Goal: Task Accomplishment & Management: Use online tool/utility

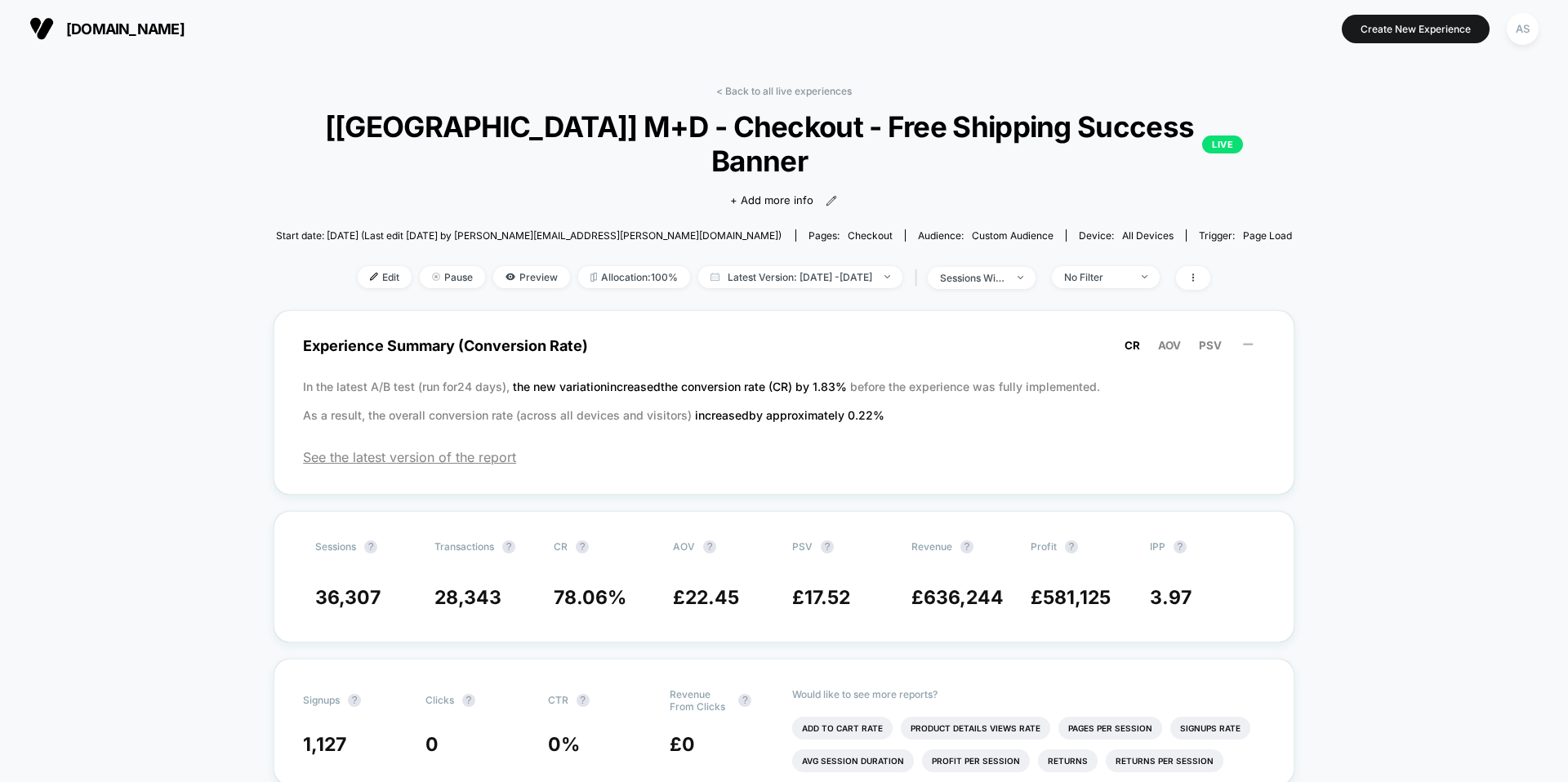
click at [185, 20] on span "[DOMAIN_NAME]" at bounding box center [125, 29] width 118 height 17
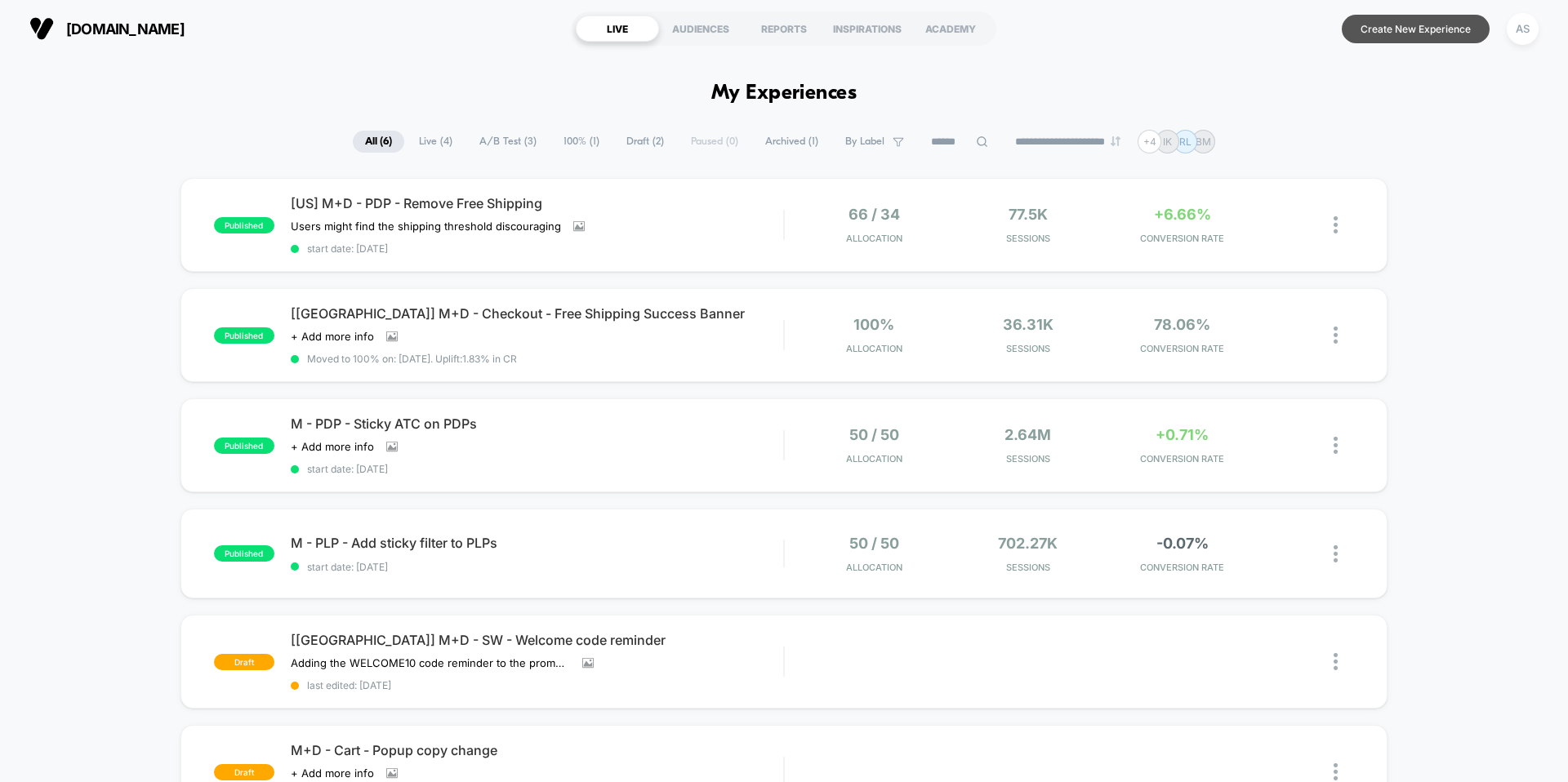
click at [1437, 40] on button "Create New Experience" at bounding box center [1416, 29] width 148 height 29
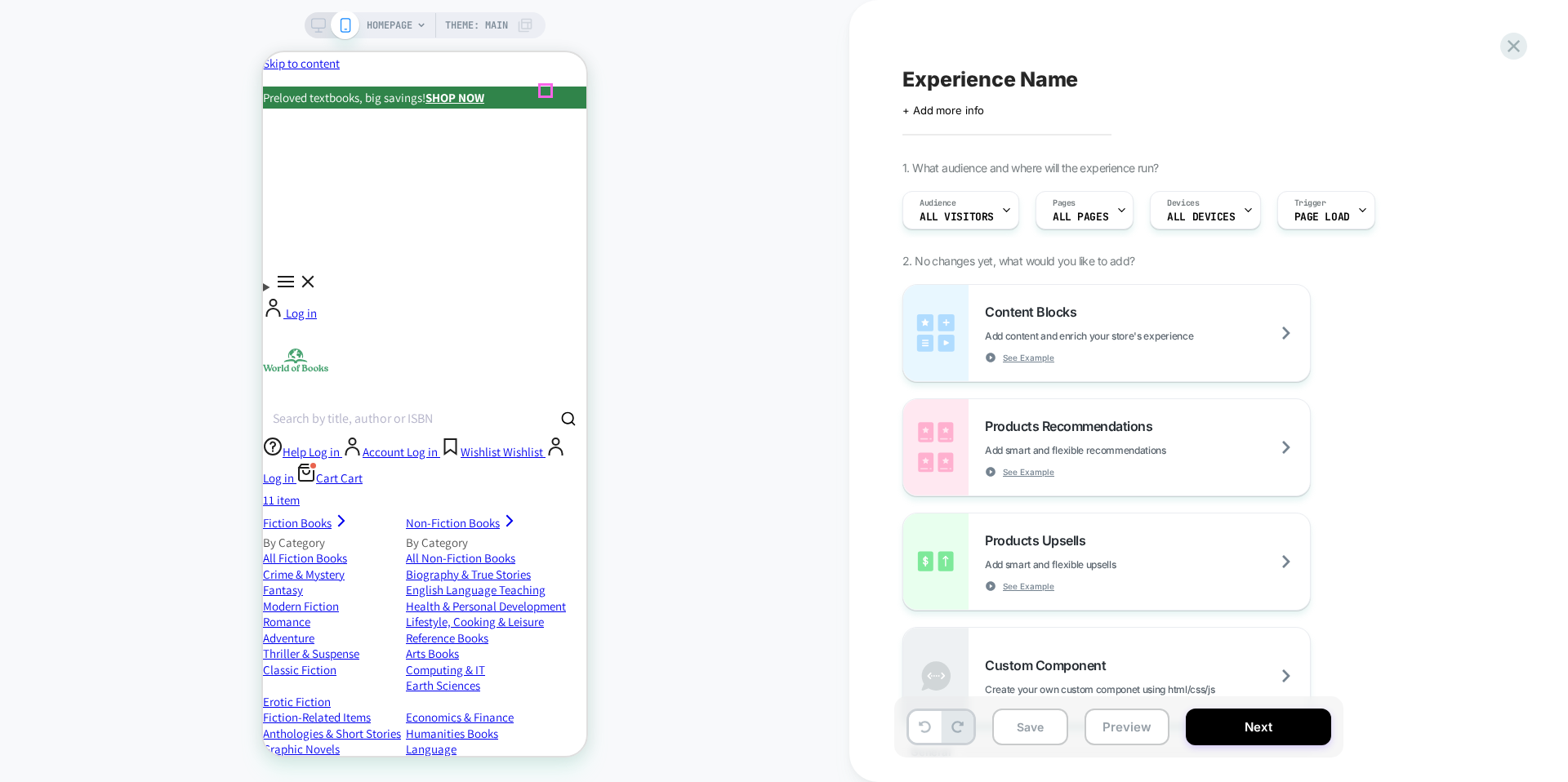
click at [263, 52] on icon "Close" at bounding box center [263, 52] width 0 height 0
click at [1340, 214] on span "Page Load" at bounding box center [1323, 217] width 56 height 12
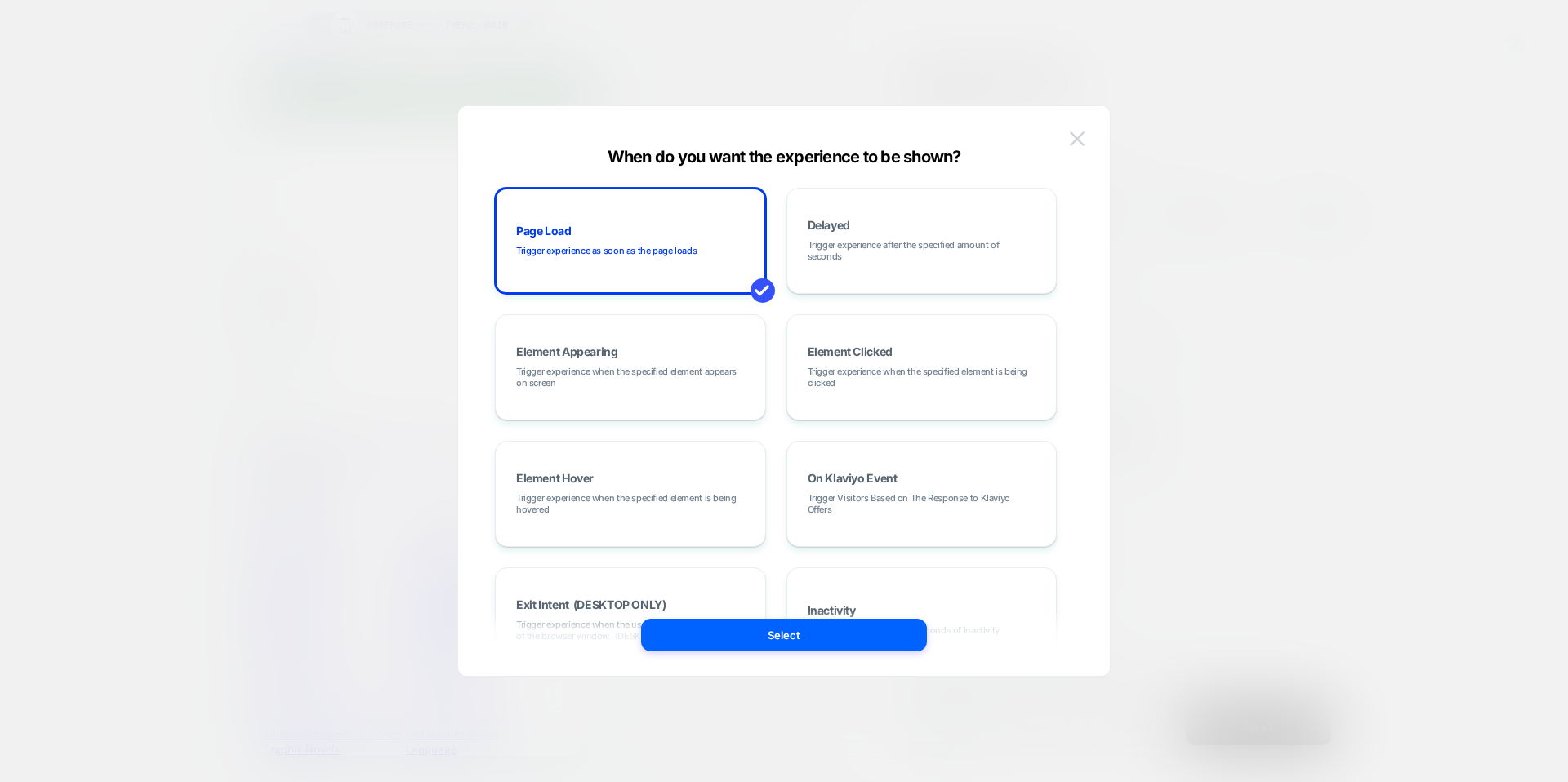
click at [1080, 139] on img at bounding box center [1076, 139] width 14 height 13
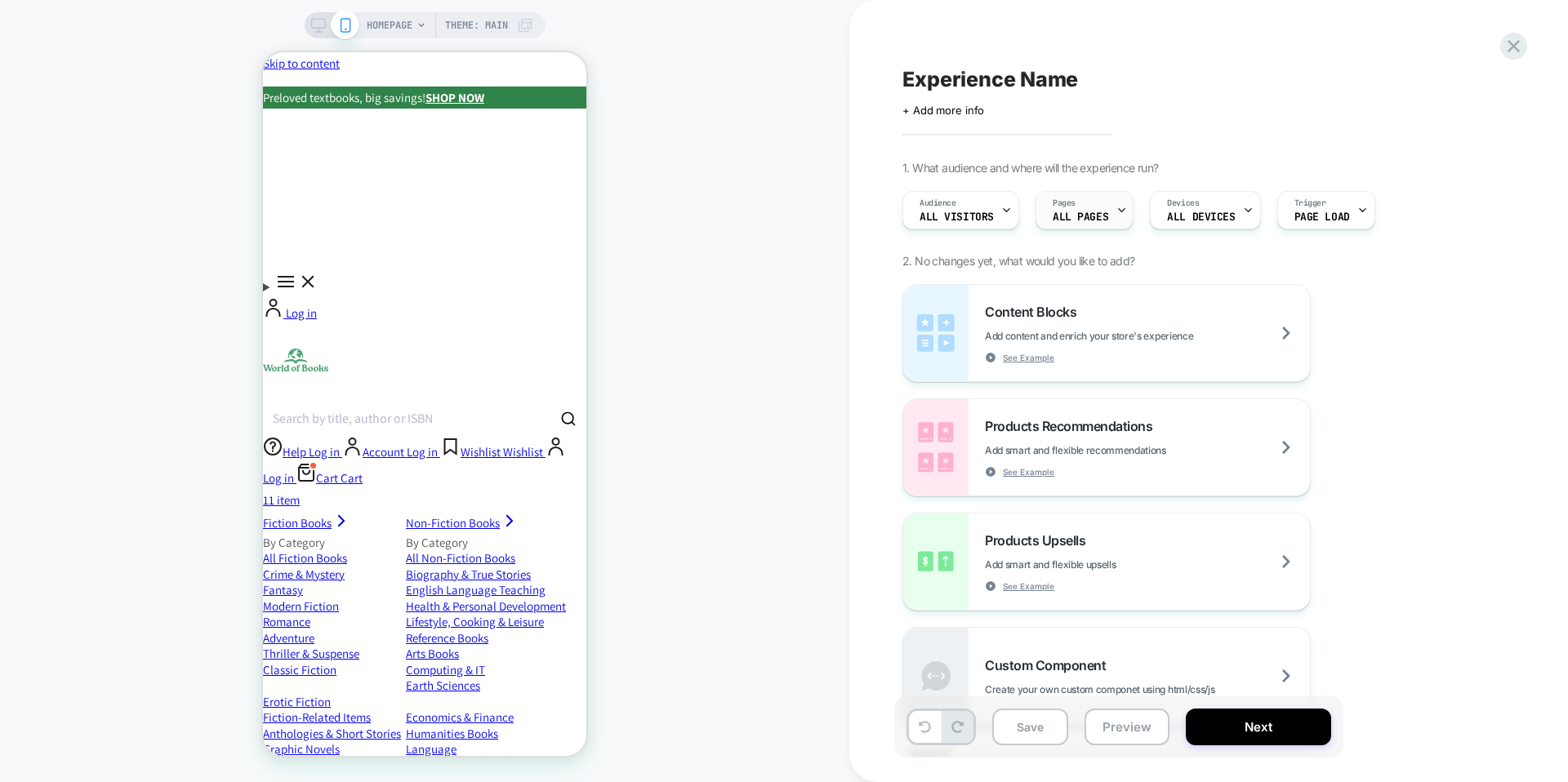
click at [1067, 207] on span "Pages" at bounding box center [1065, 203] width 23 height 12
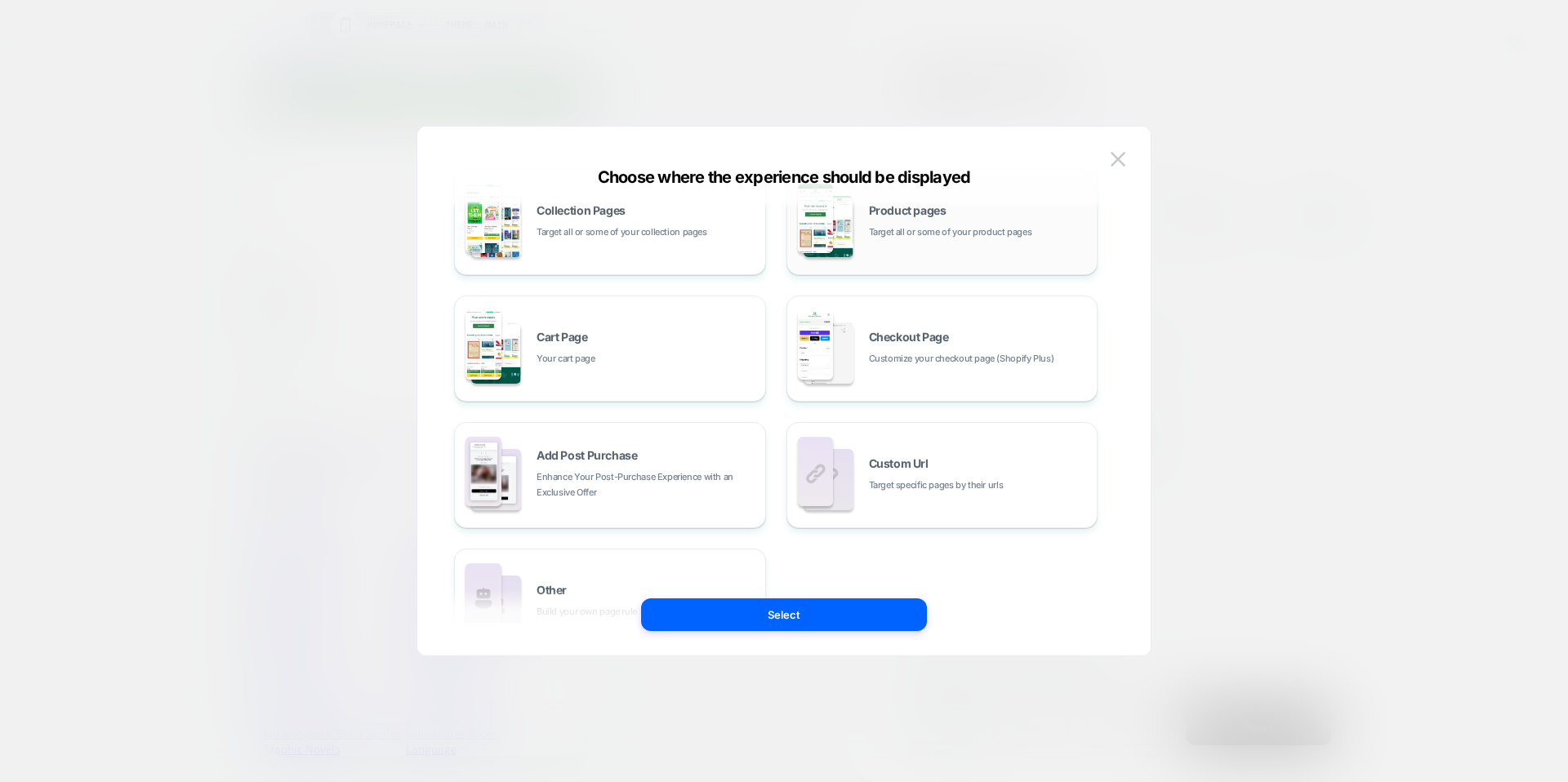
scroll to position [246, 0]
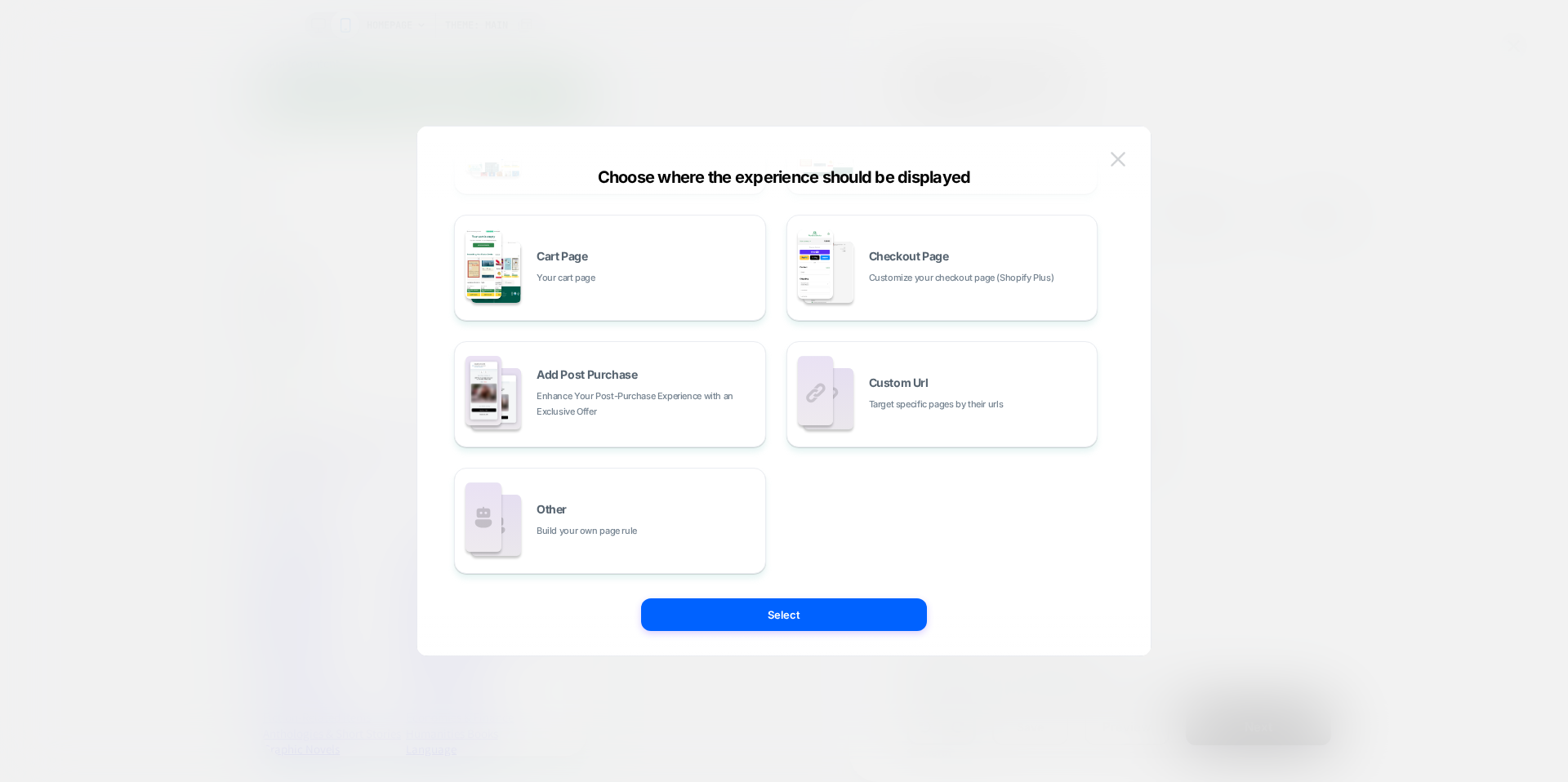
click at [1115, 162] on img at bounding box center [1118, 159] width 14 height 13
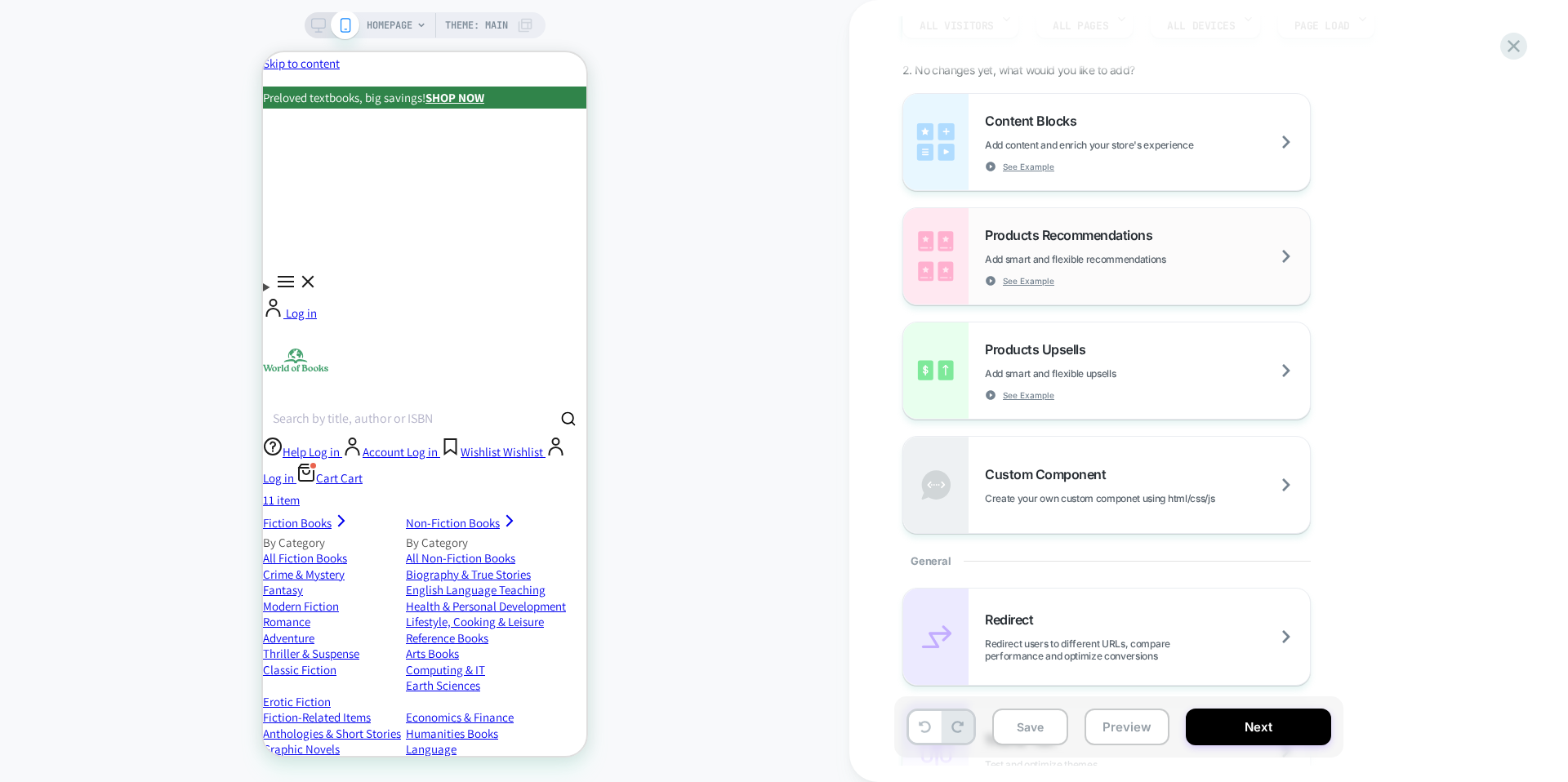
scroll to position [193, 0]
click at [1507, 47] on icon at bounding box center [1513, 46] width 22 height 22
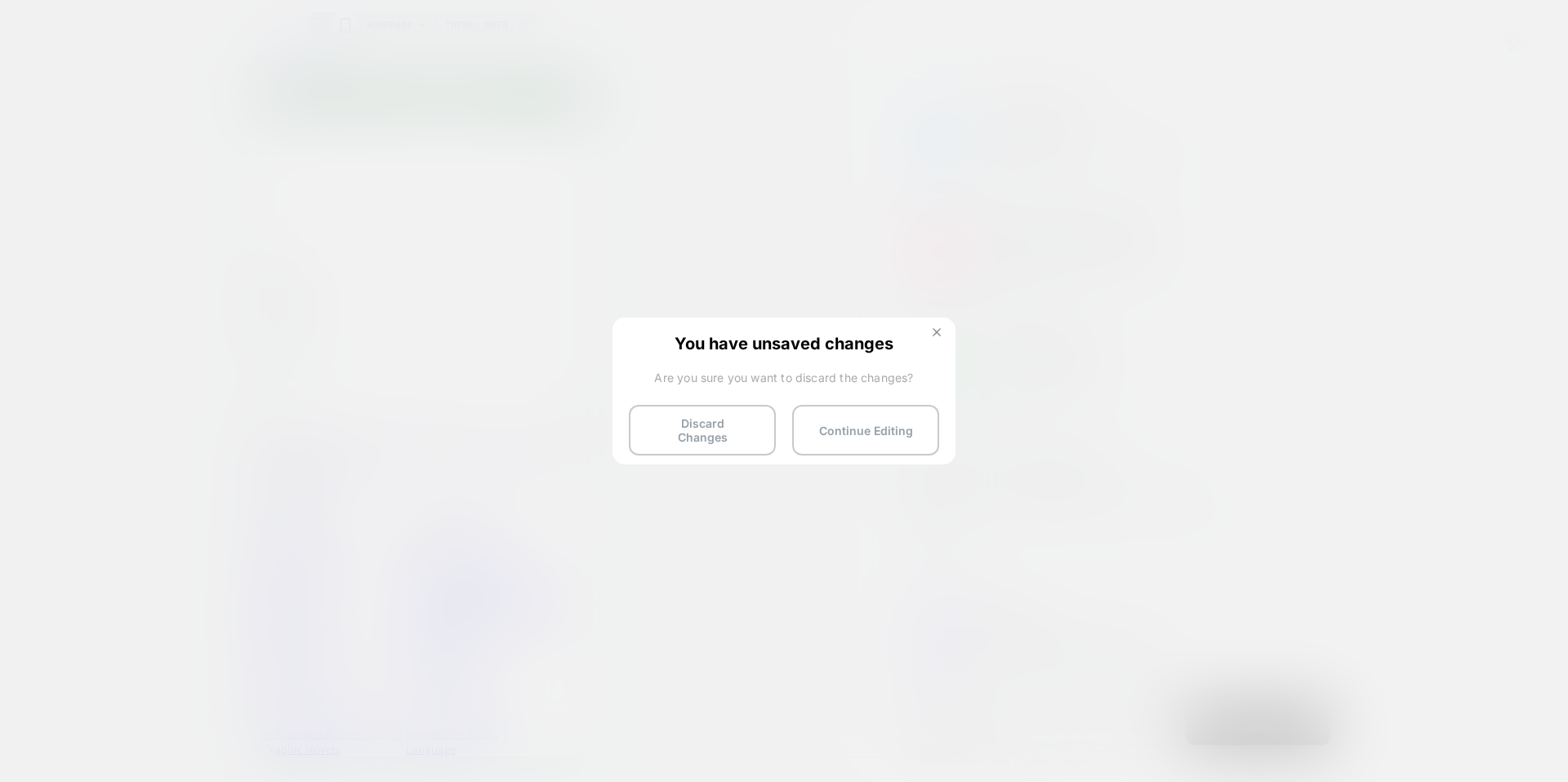
click at [938, 335] on img at bounding box center [937, 332] width 8 height 8
